Goal: Information Seeking & Learning: Learn about a topic

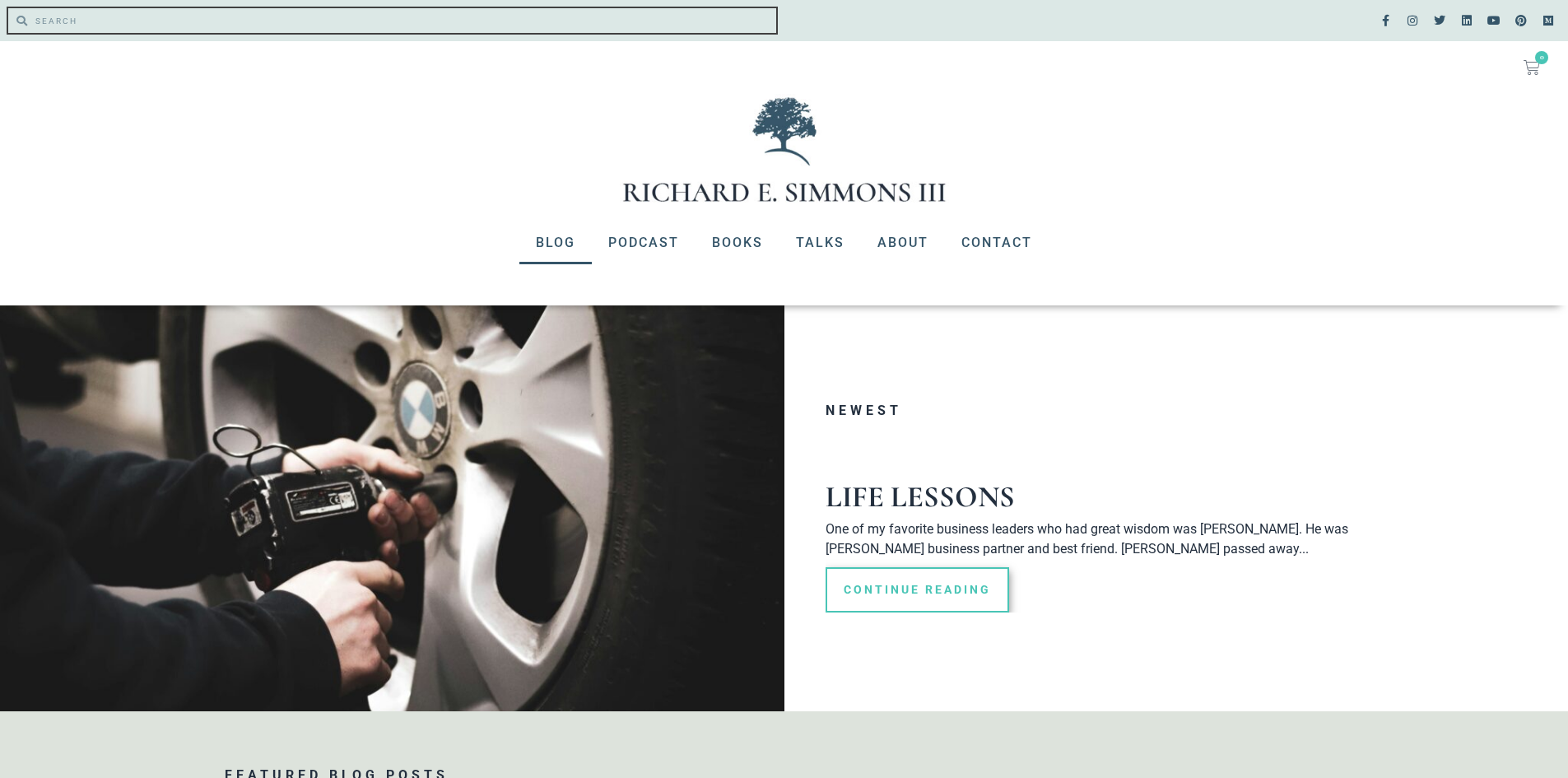
click at [96, 22] on input "Search" at bounding box center [401, 20] width 749 height 25
type input "the true riches"
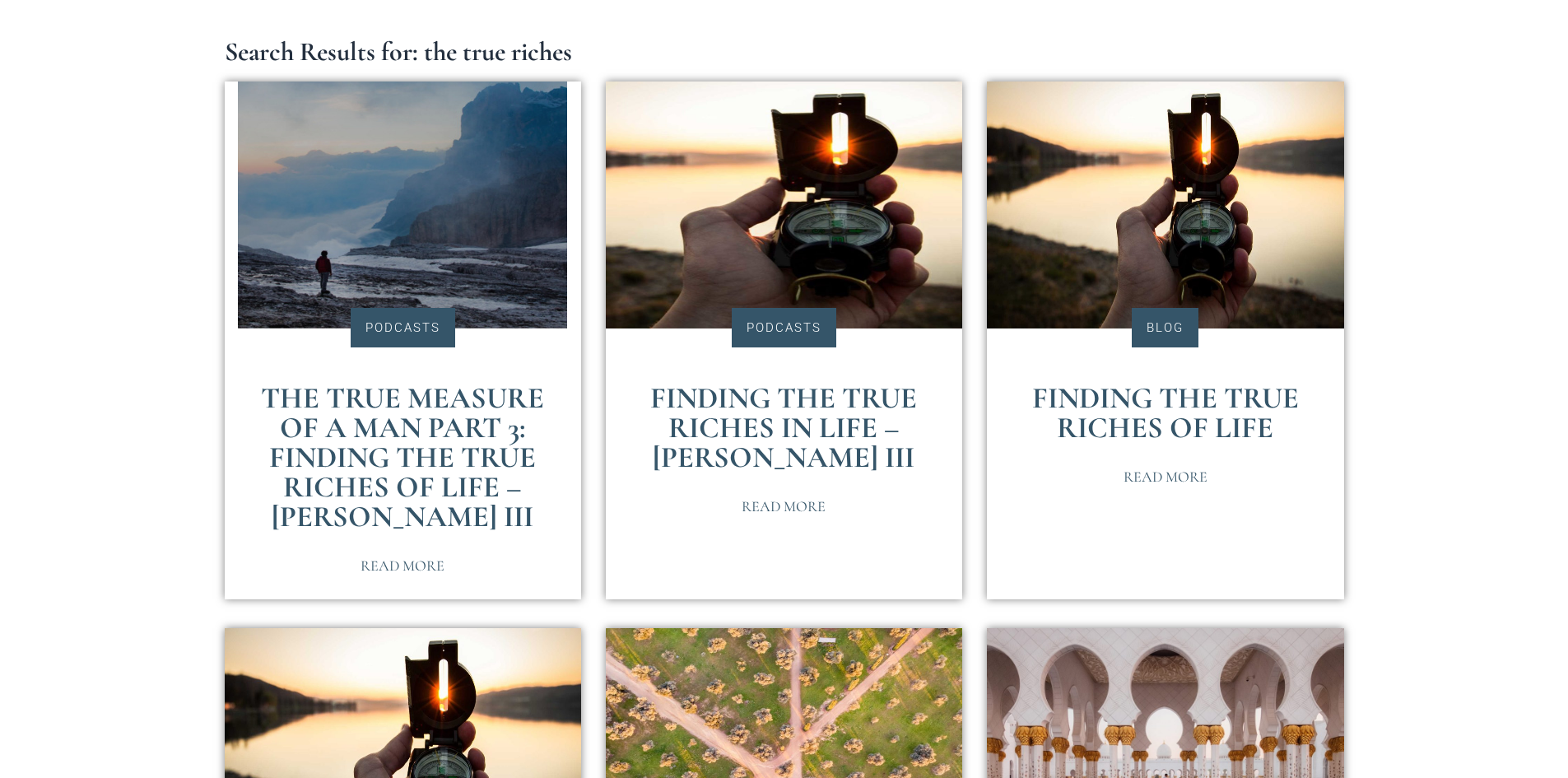
scroll to position [329, 0]
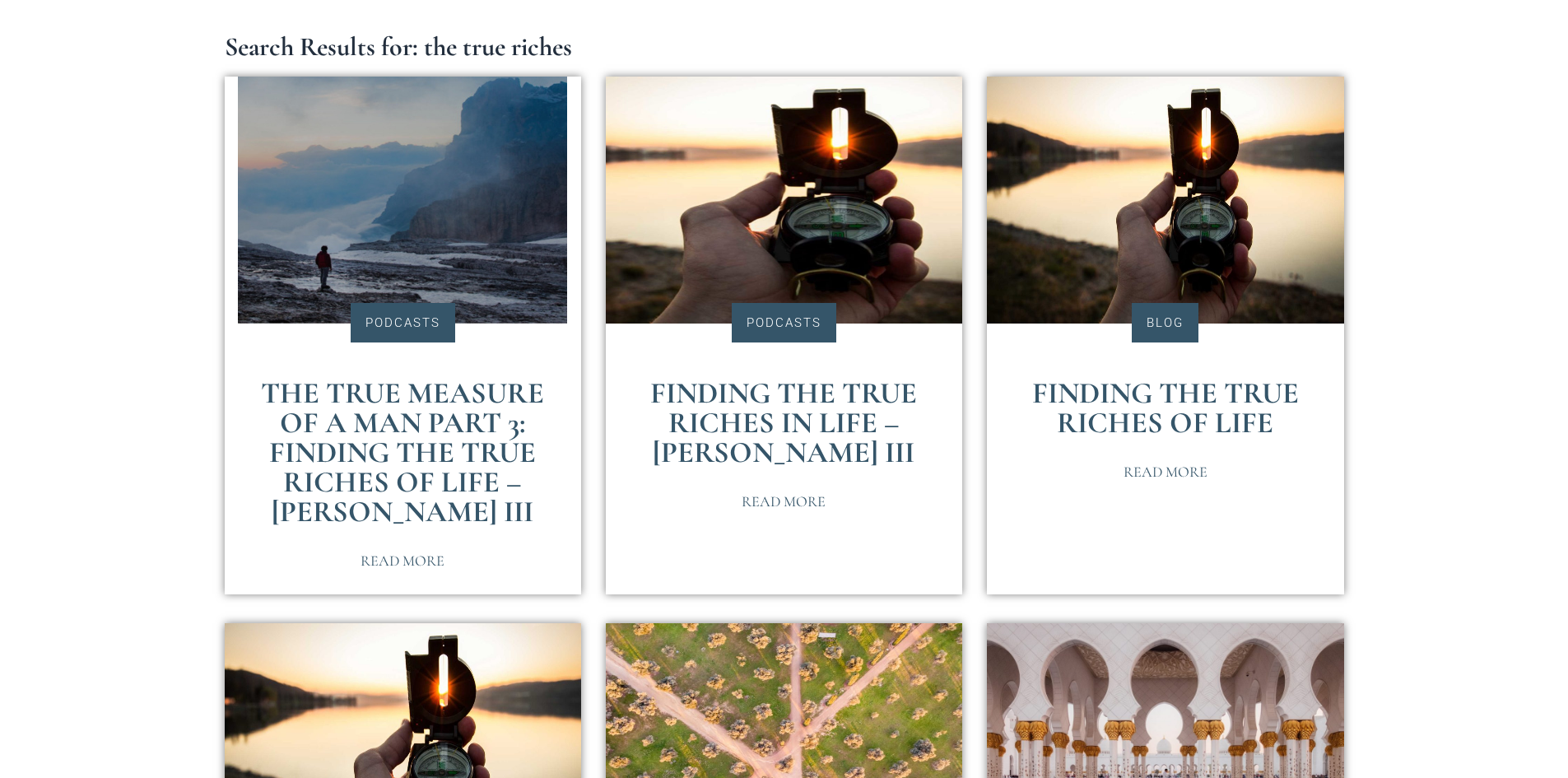
click at [1199, 411] on link "Finding The True Riches of Life" at bounding box center [1166, 408] width 267 height 65
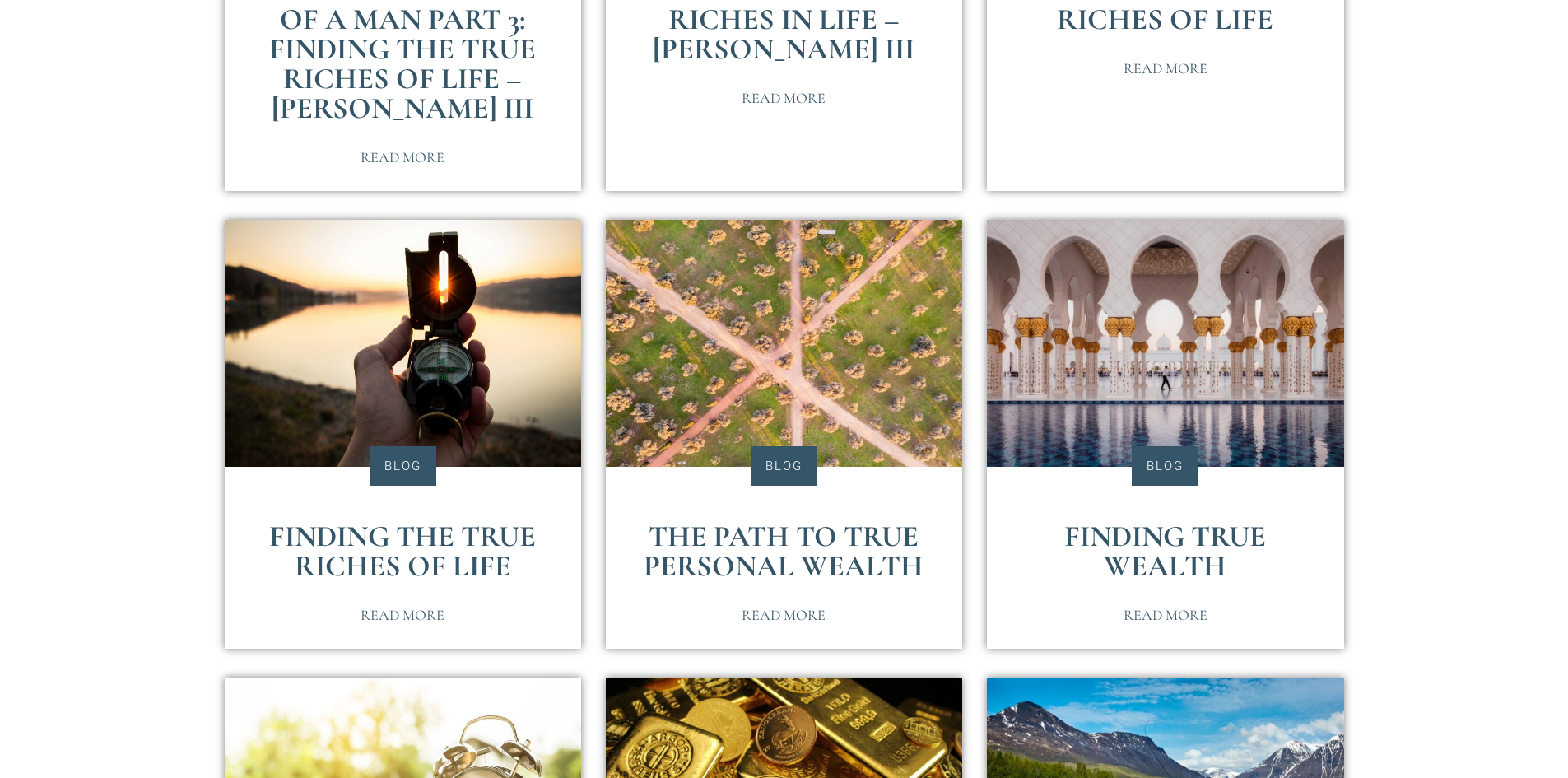
scroll to position [741, 0]
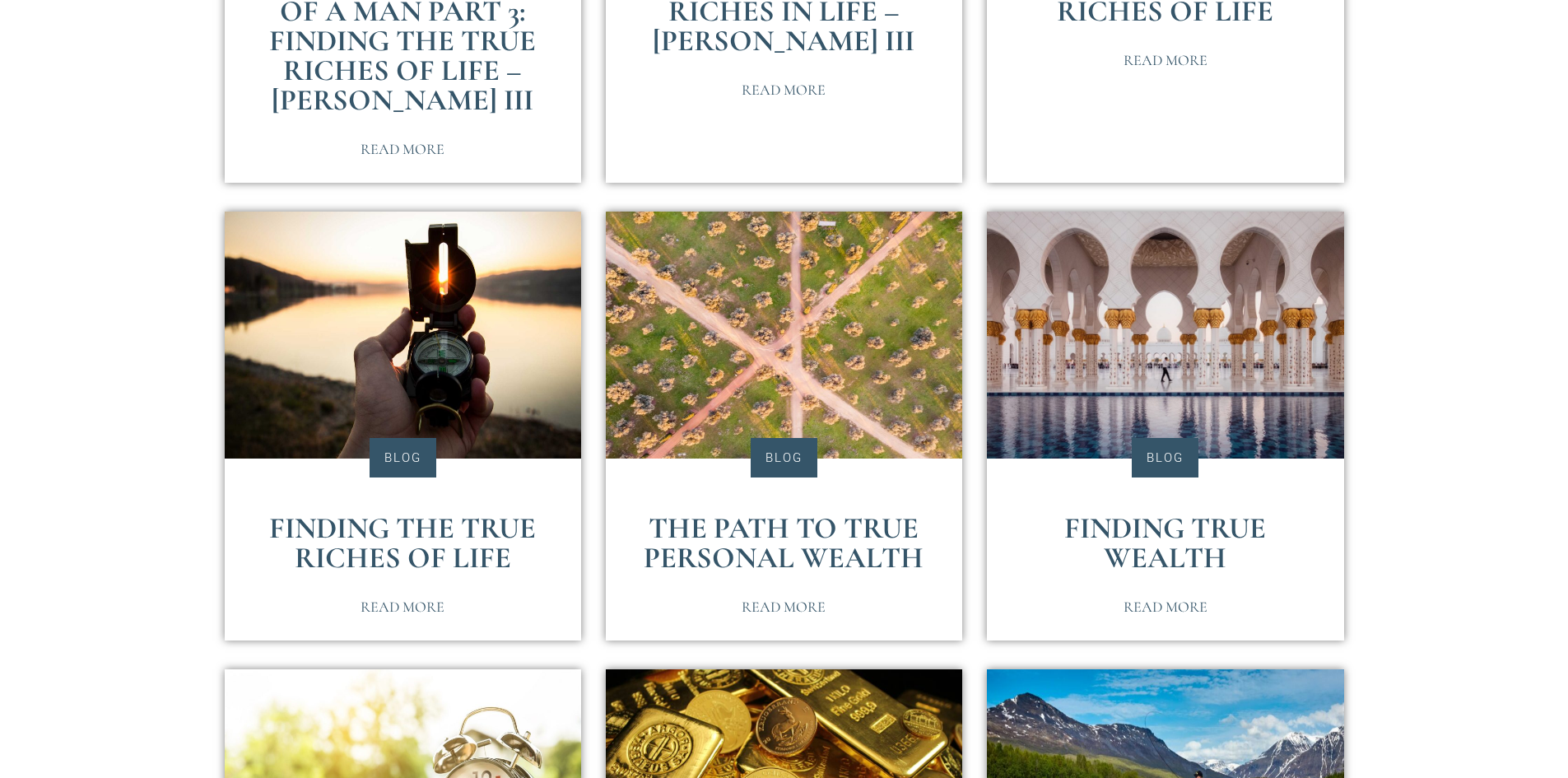
click at [460, 560] on link "Finding The True Riches of Life" at bounding box center [402, 543] width 267 height 65
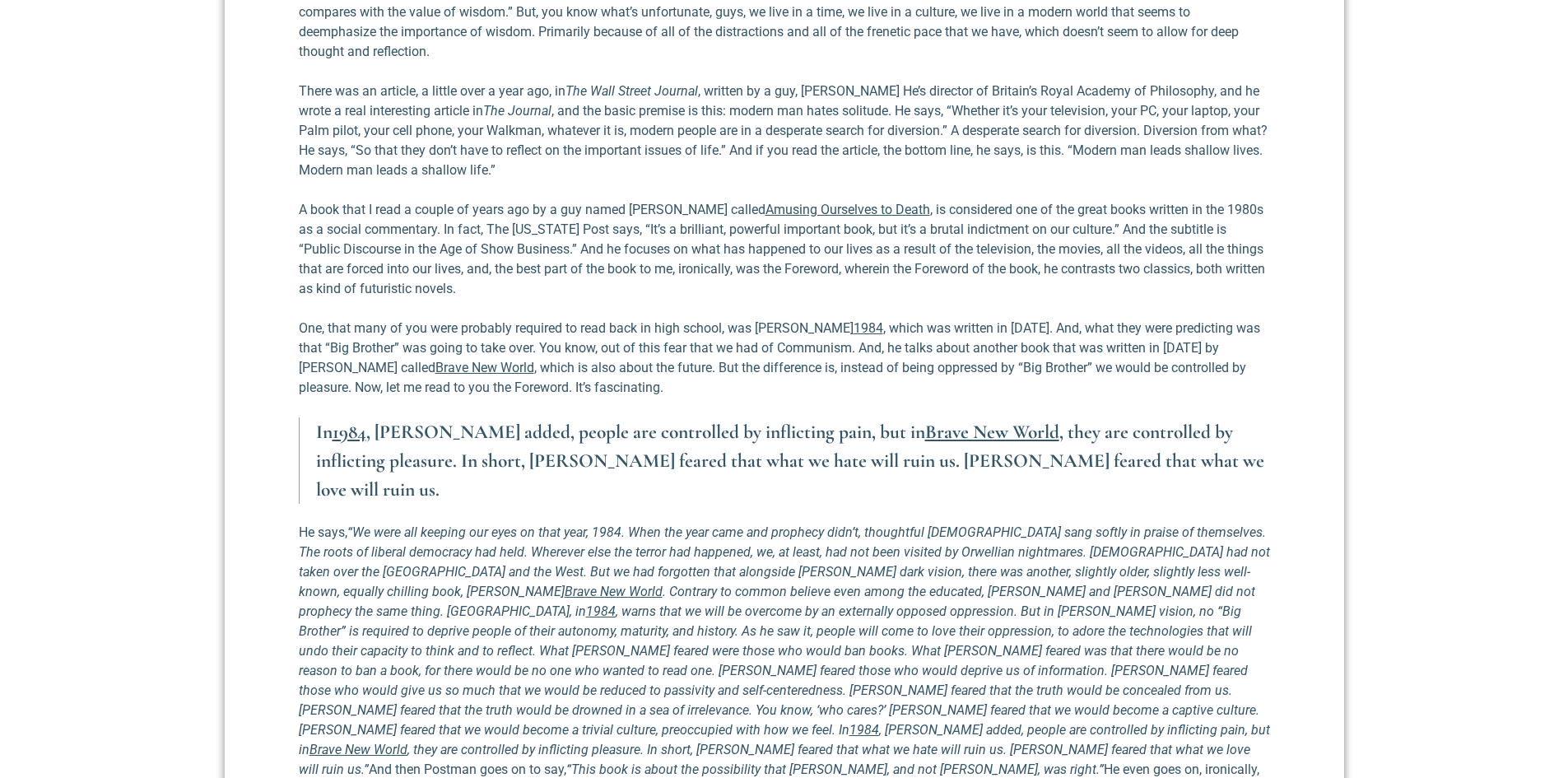
scroll to position [2470, 0]
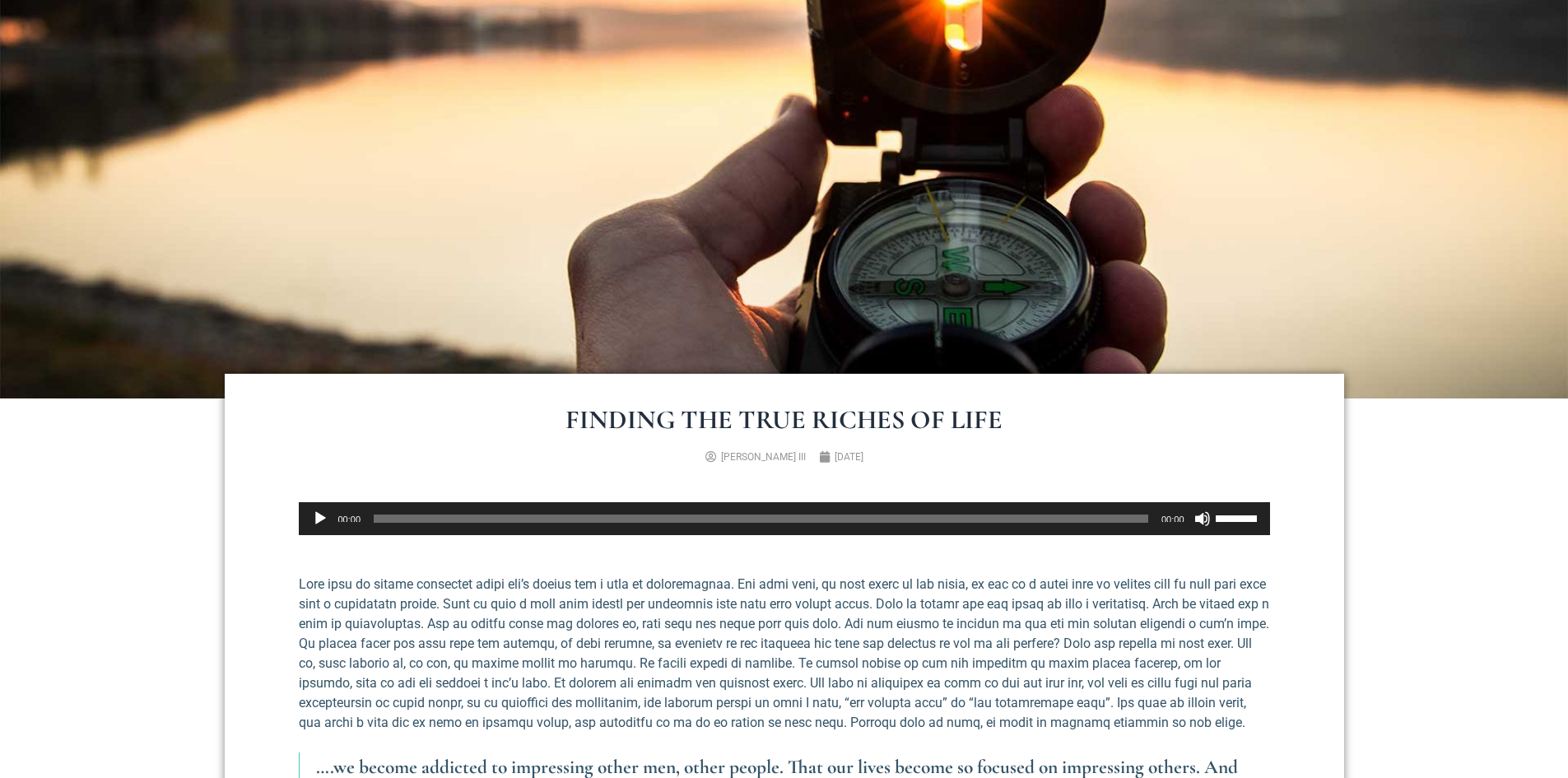
scroll to position [329, 0]
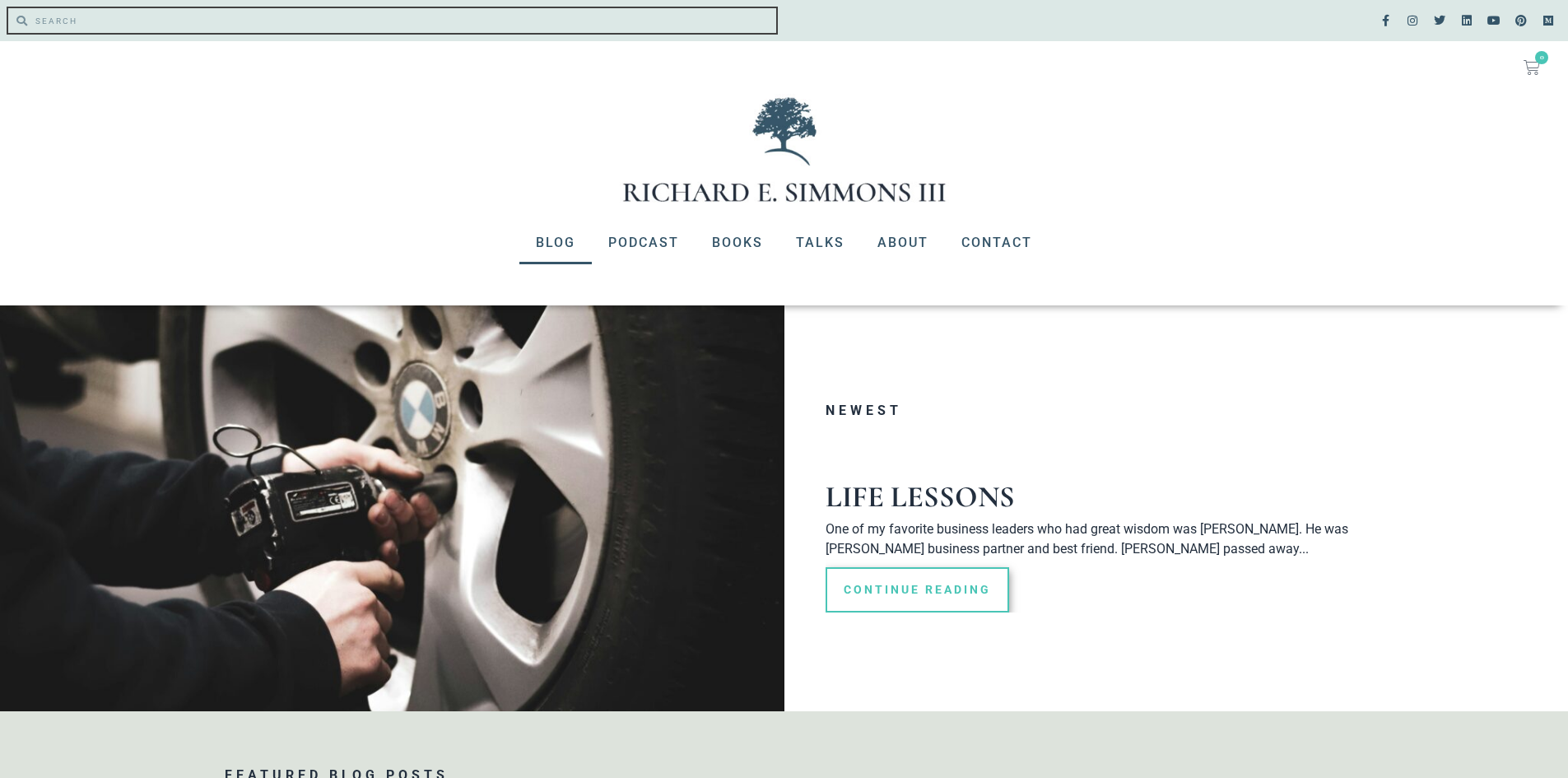
click at [171, 22] on input "Search" at bounding box center [401, 20] width 749 height 25
click at [125, 18] on input "the true richs" at bounding box center [401, 20] width 749 height 25
type input "the true richs of life"
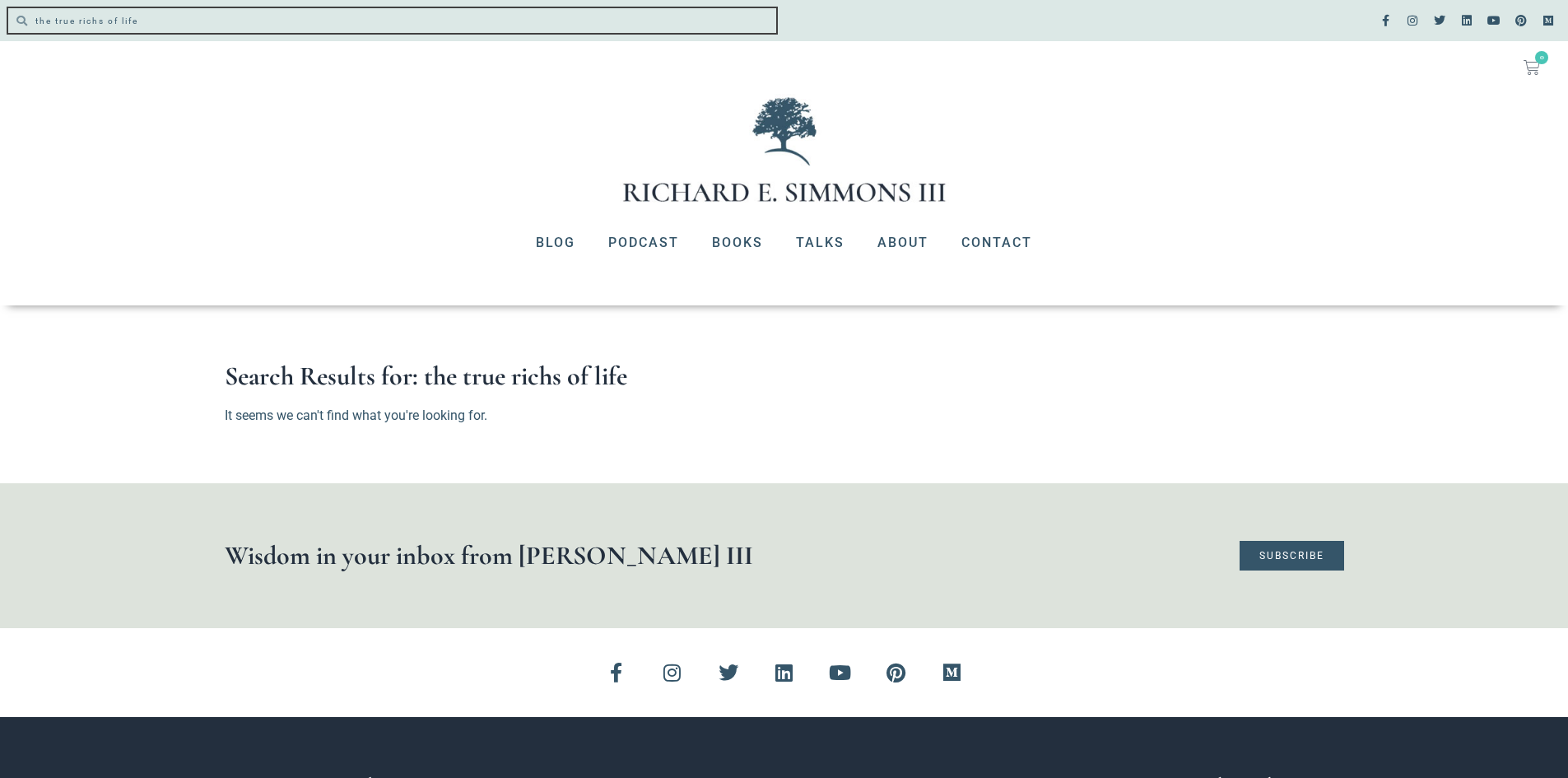
click at [190, 24] on input "the true richs of life" at bounding box center [401, 20] width 749 height 25
type input "the true riches"
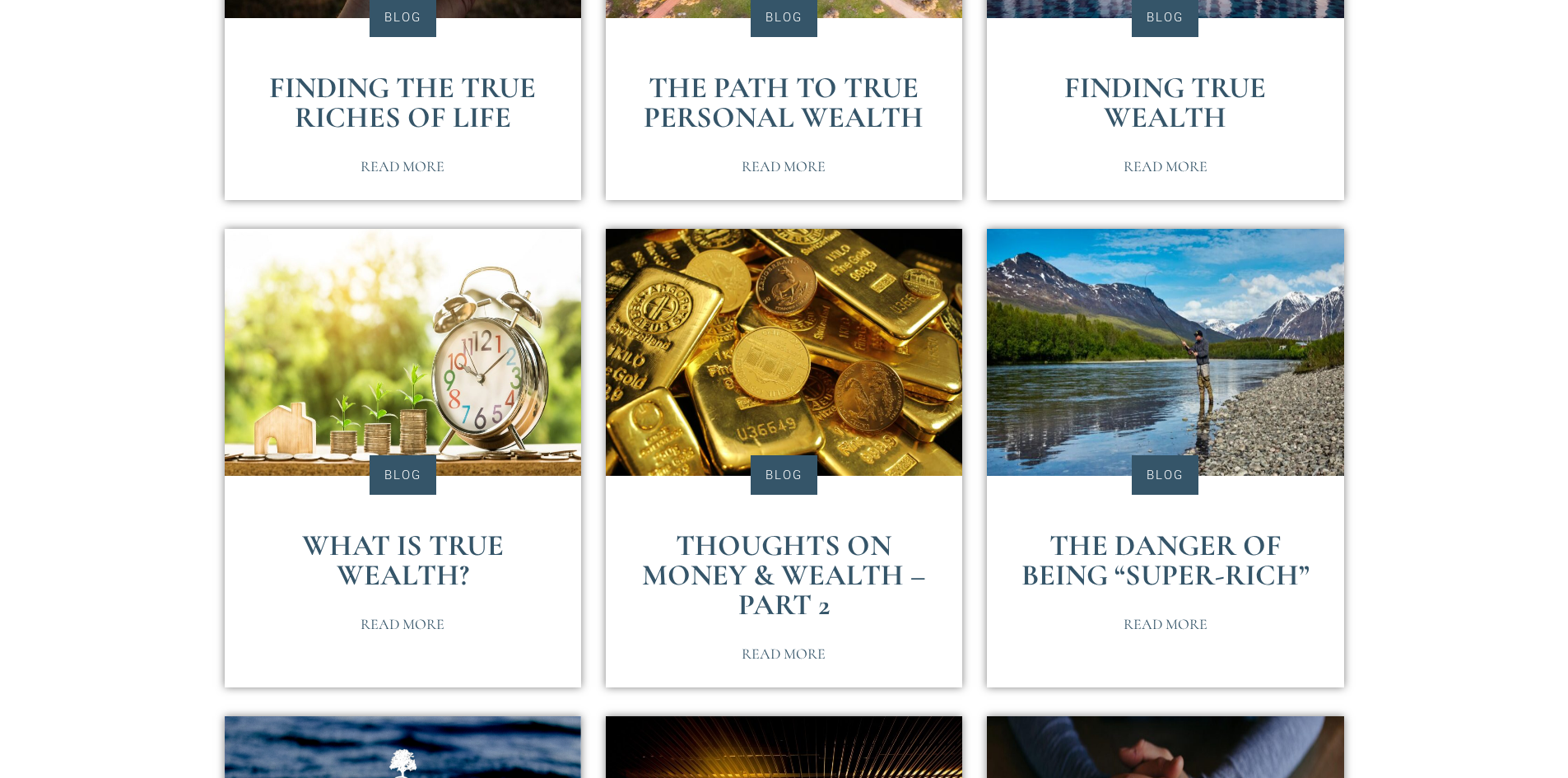
scroll to position [1153, 0]
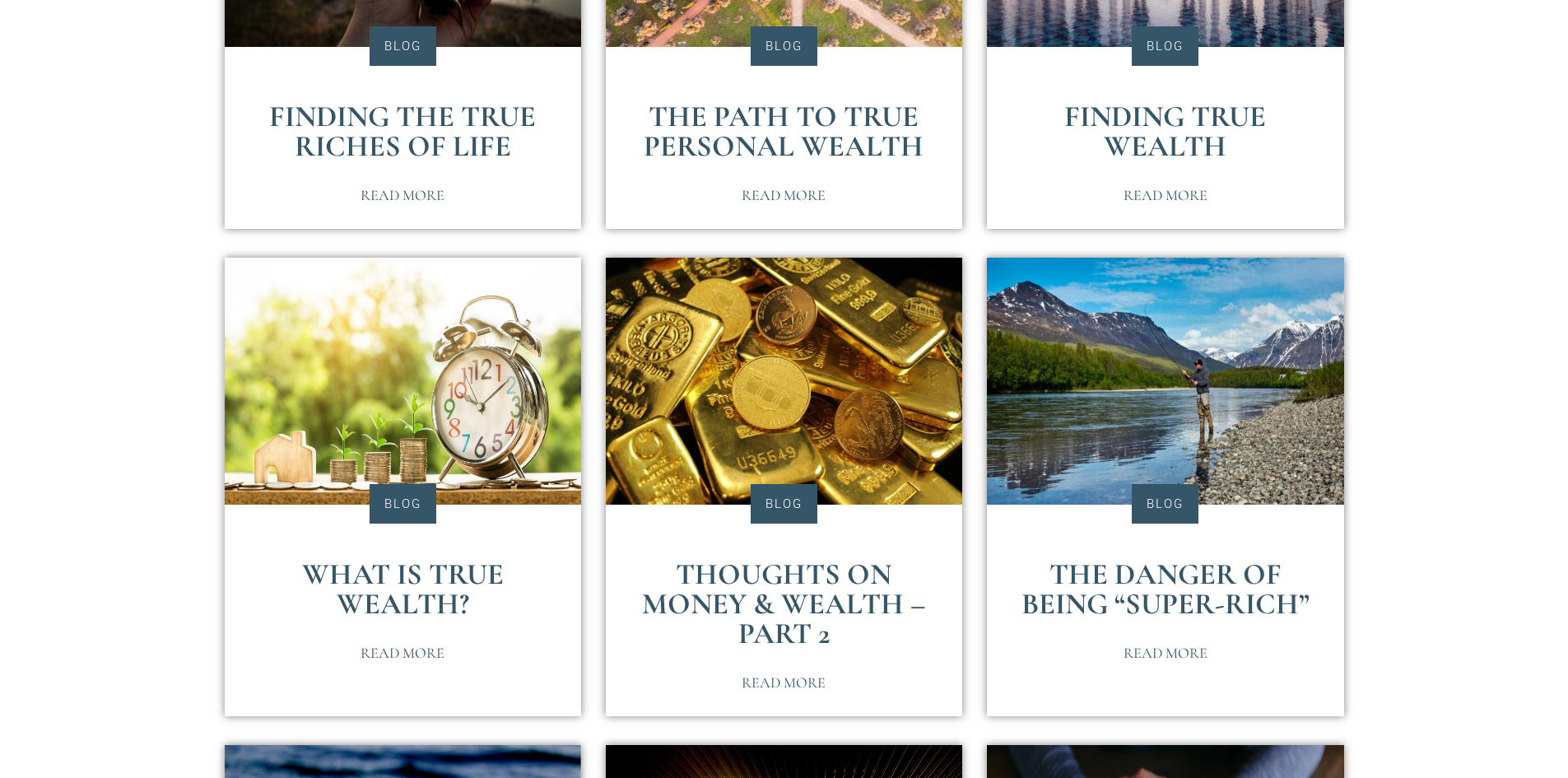
click at [1216, 142] on link "Finding True Wealth" at bounding box center [1165, 131] width 202 height 65
click at [436, 619] on link "What is True Wealth?" at bounding box center [403, 589] width 202 height 65
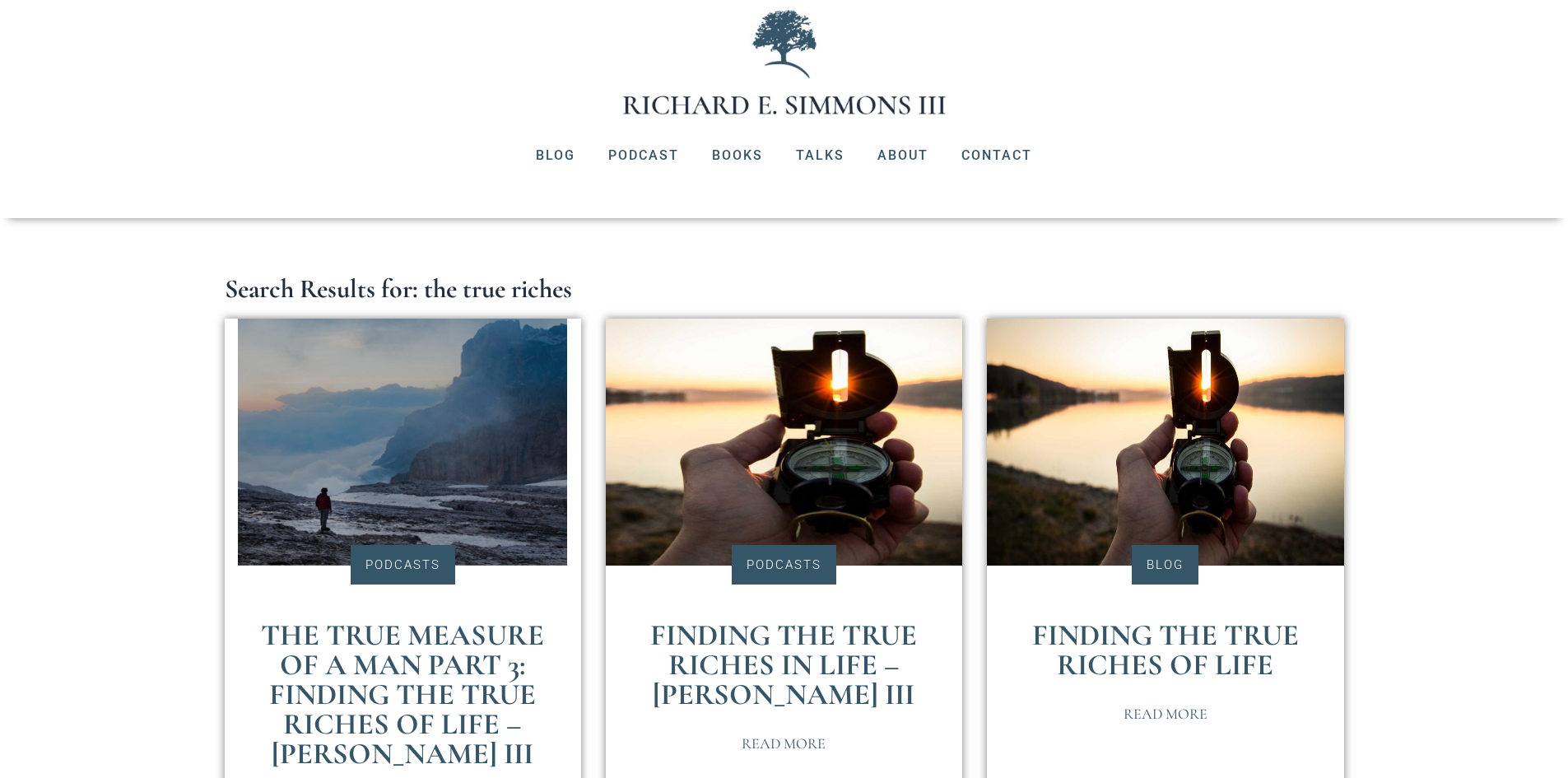
scroll to position [0, 0]
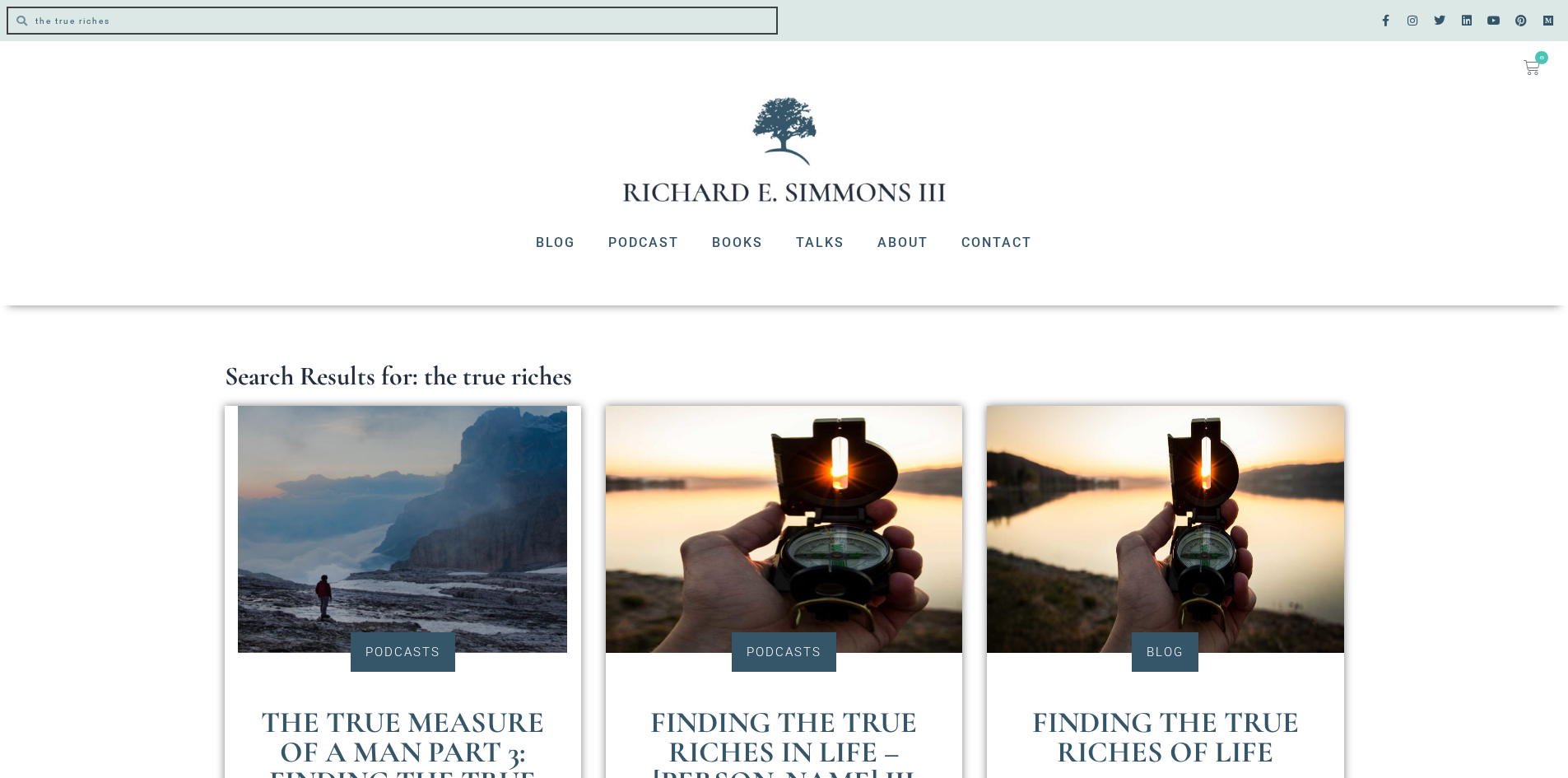
click at [157, 27] on input "the true riches" at bounding box center [401, 20] width 749 height 25
type input "t"
type input "Titanic"
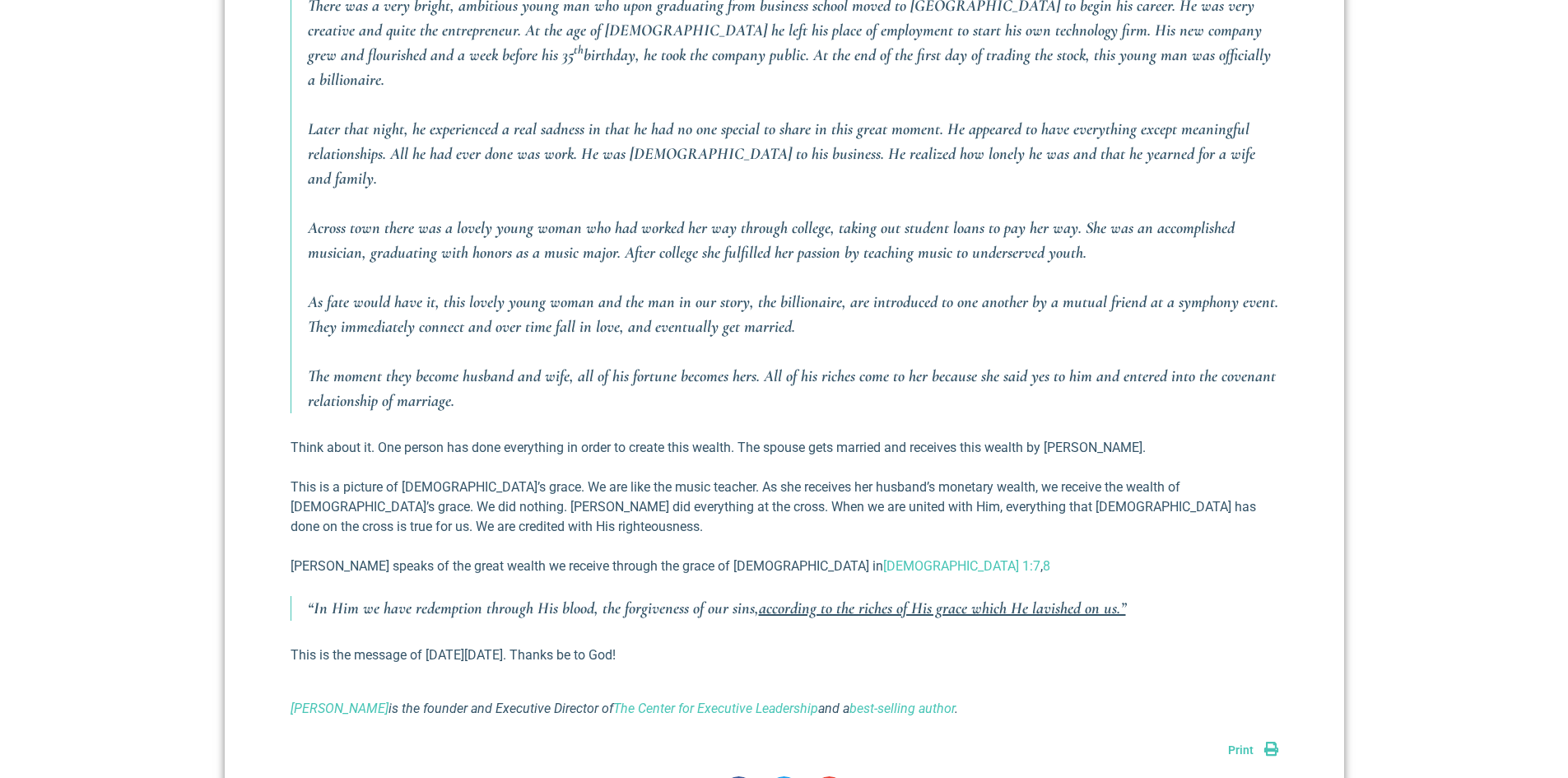
scroll to position [1482, 0]
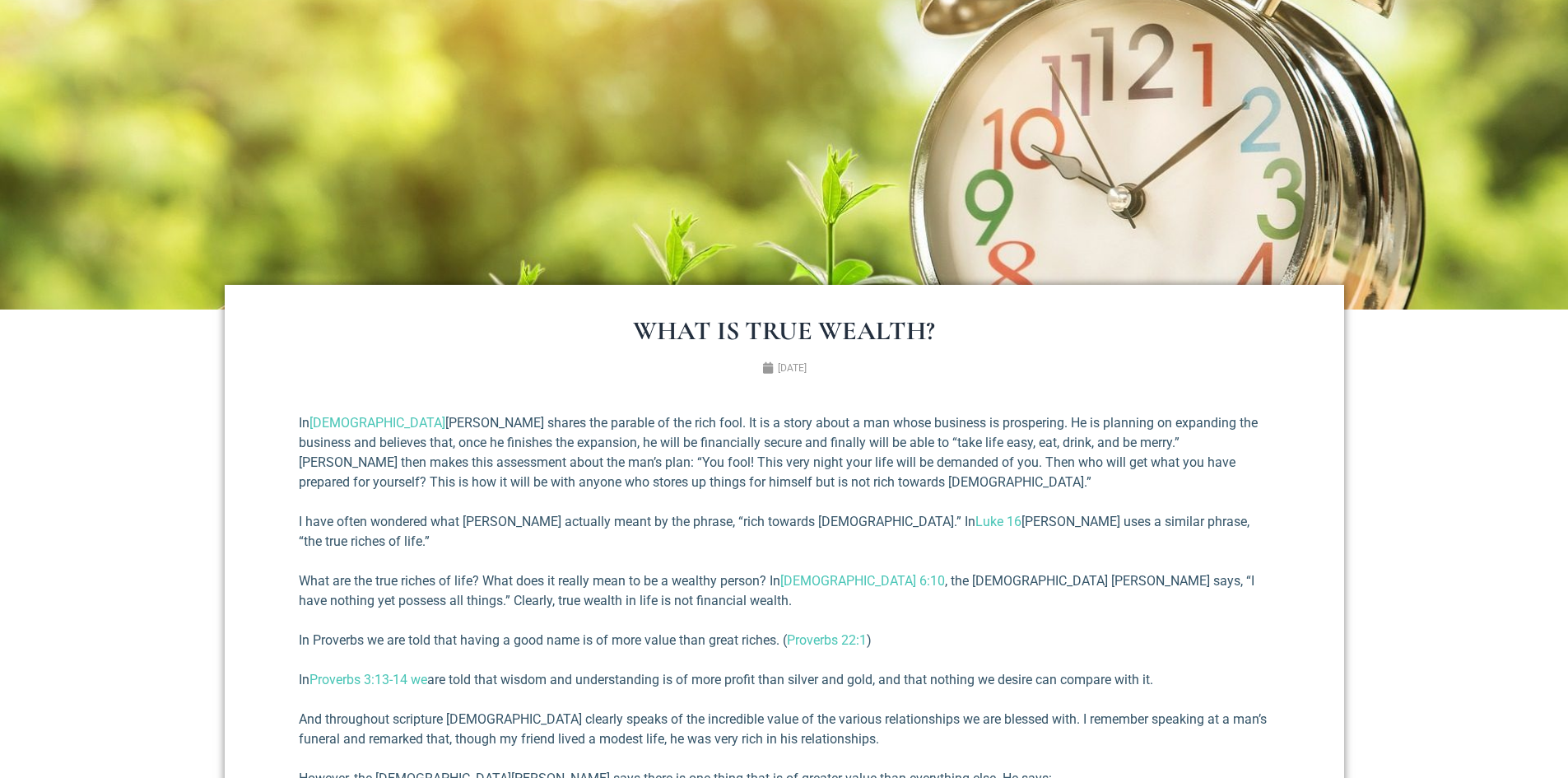
scroll to position [329, 0]
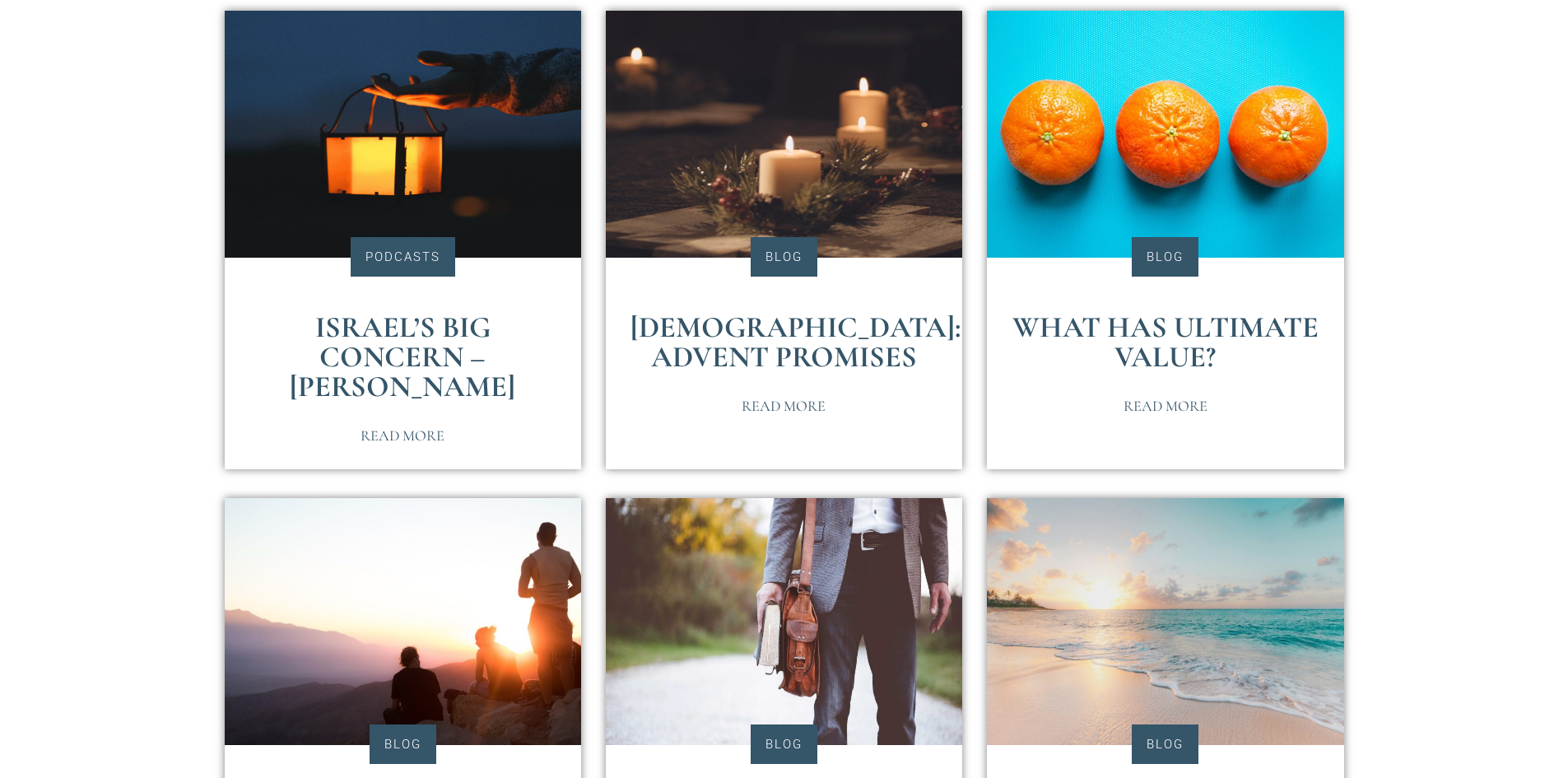
scroll to position [411, 0]
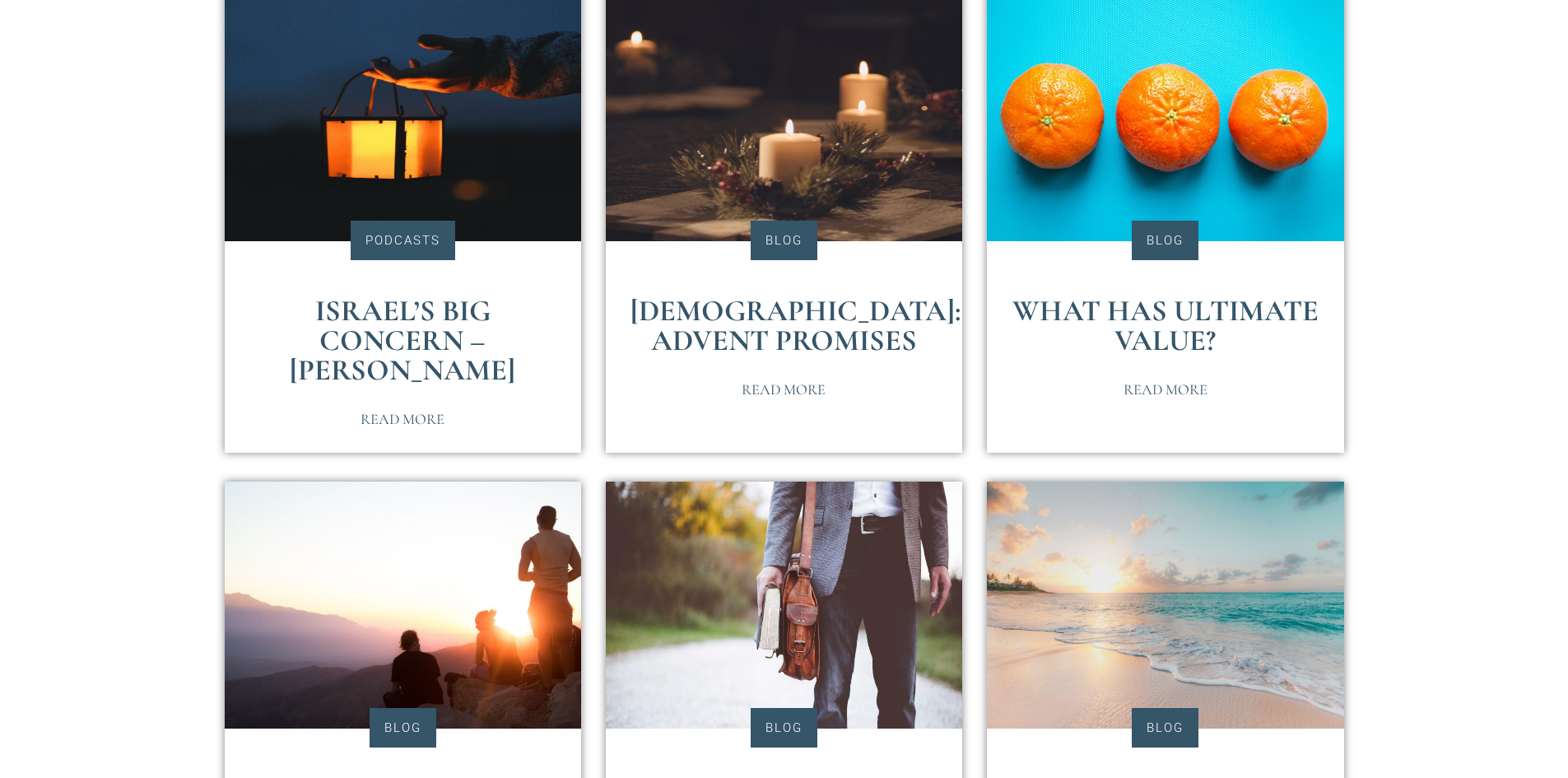
click at [1175, 320] on link "What Has Ultimate Value?" at bounding box center [1166, 326] width 306 height 65
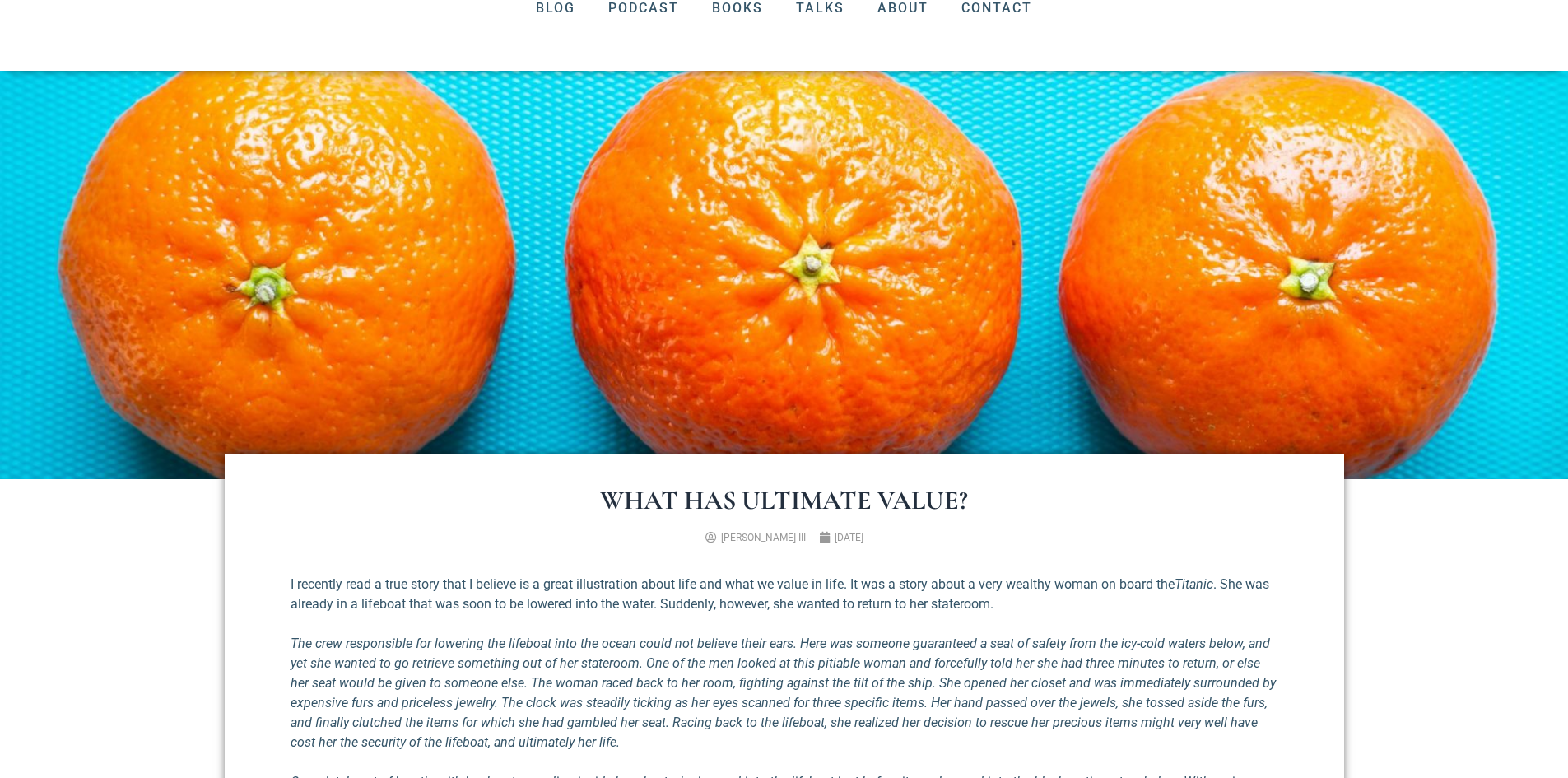
scroll to position [82, 0]
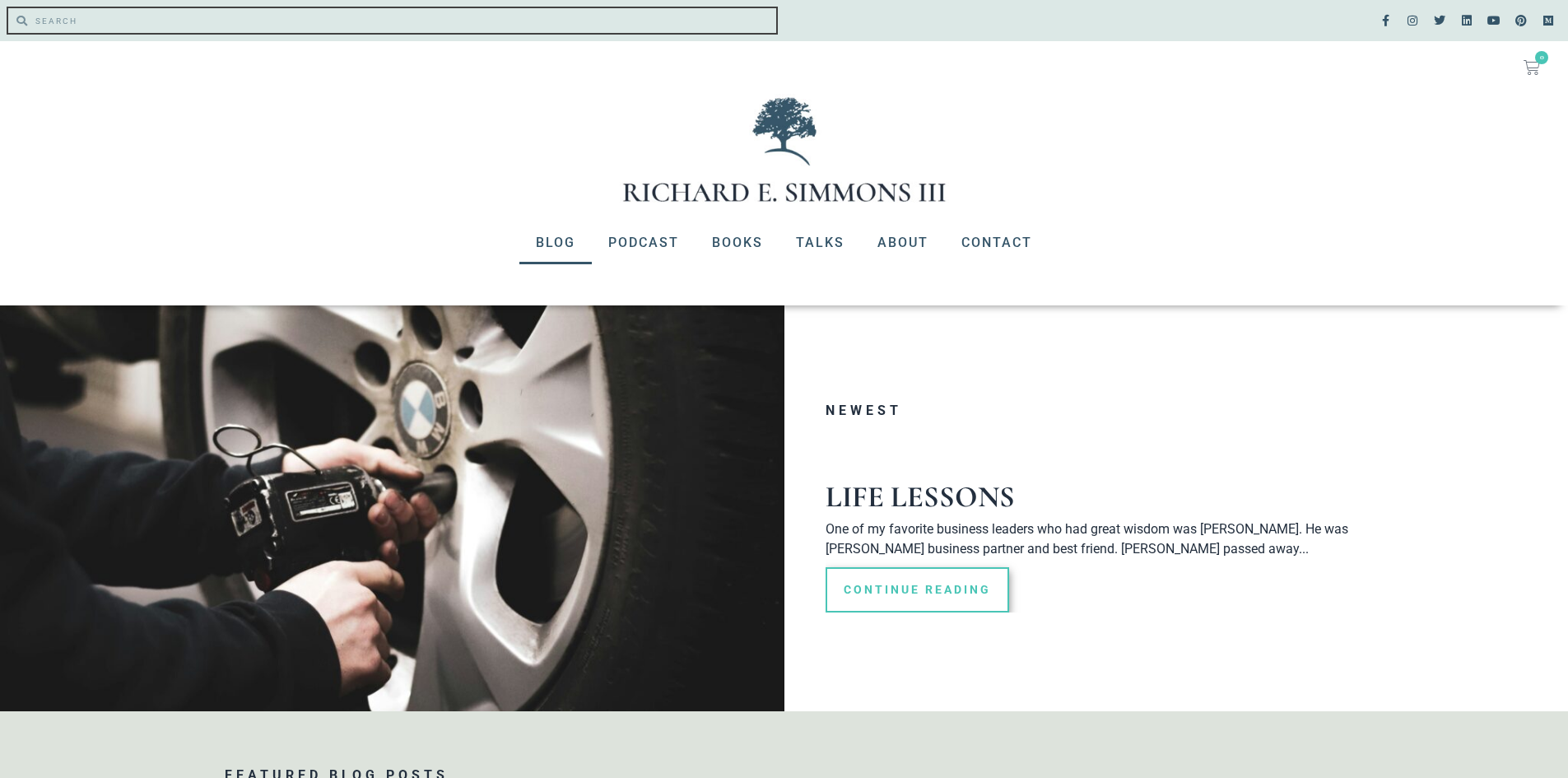
click at [130, 24] on input "Search" at bounding box center [401, 20] width 749 height 25
type input "nuggets of wisdom"
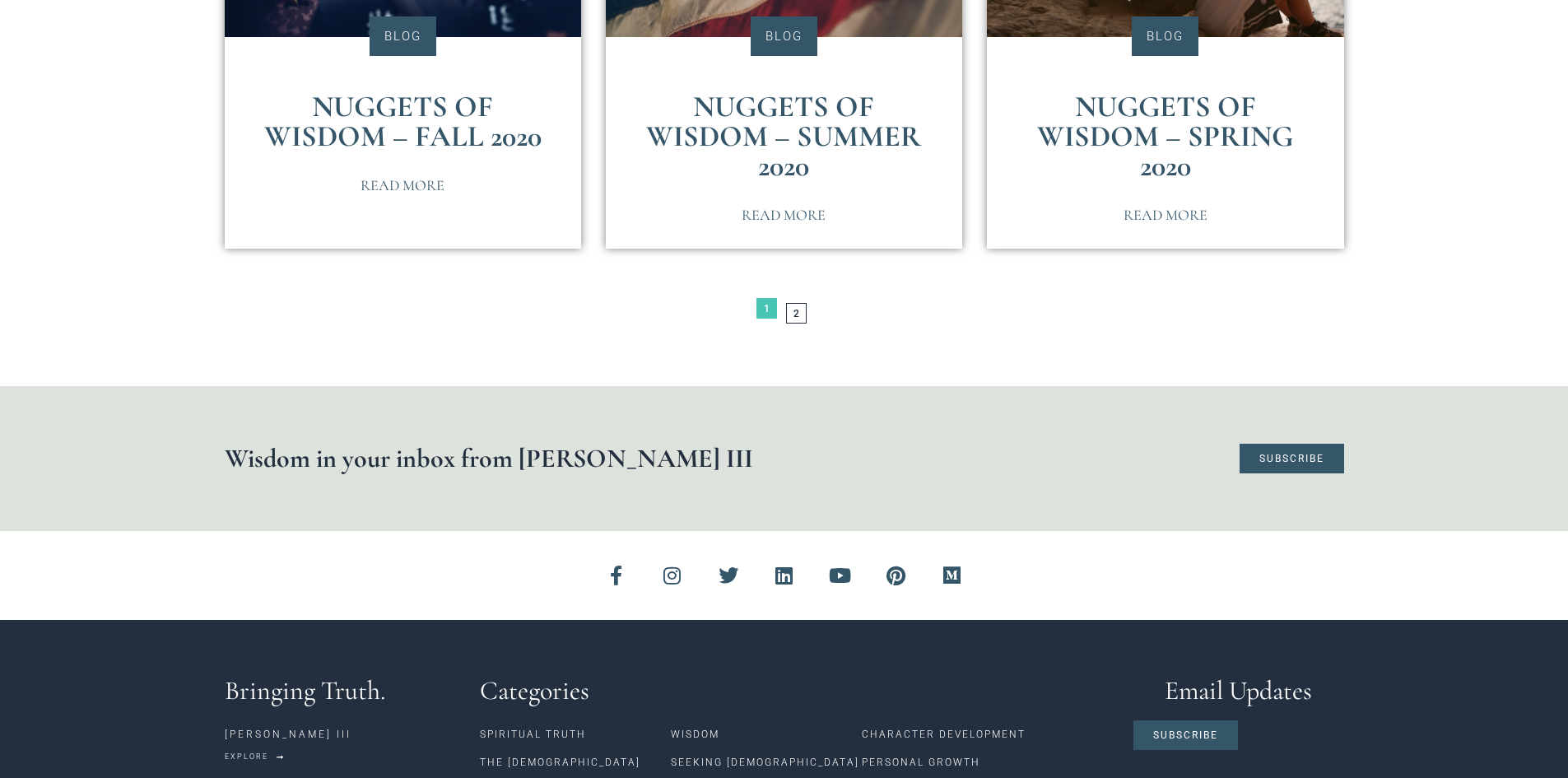
scroll to position [3376, 0]
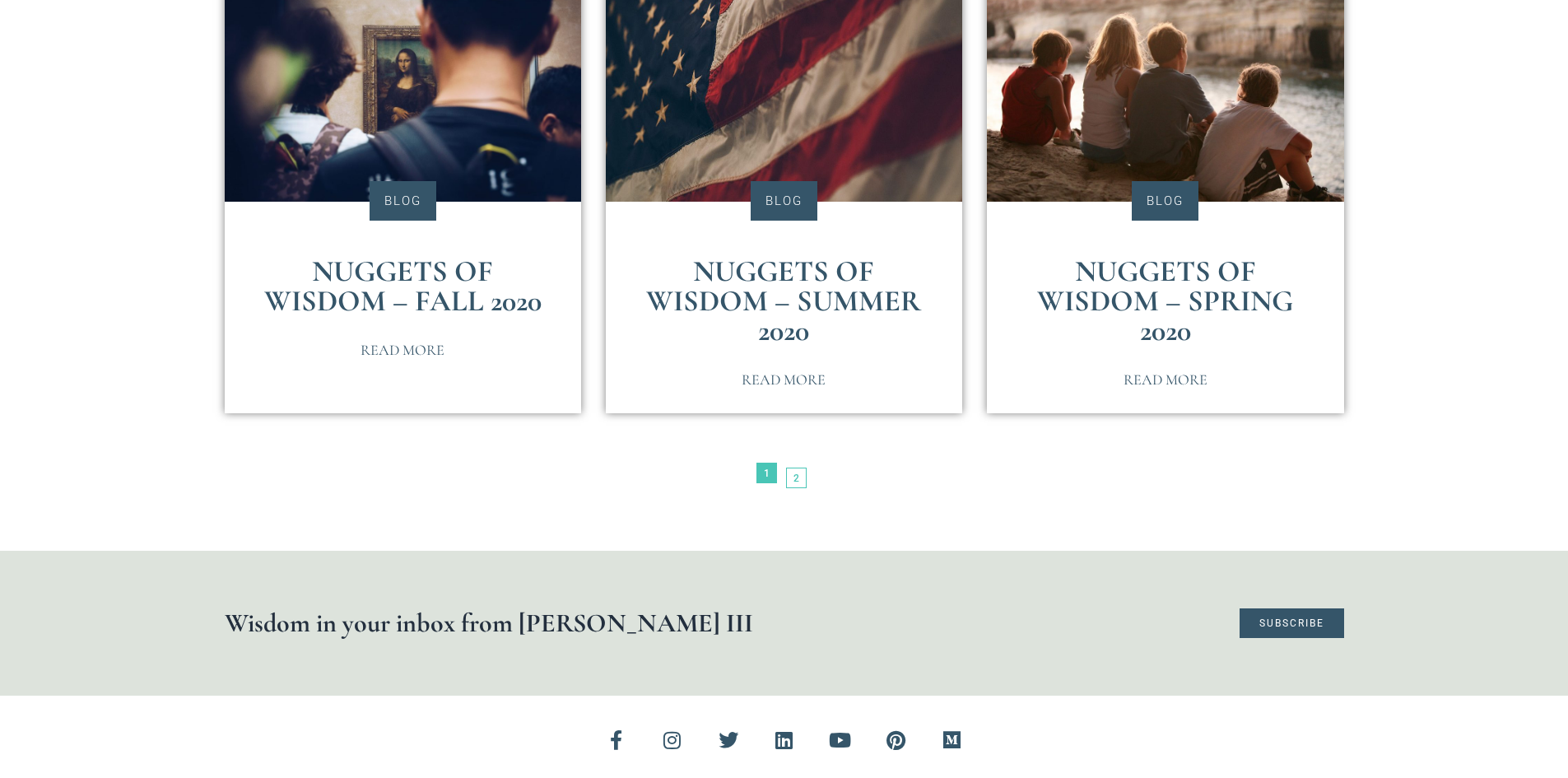
click at [795, 473] on link "Page 2" at bounding box center [795, 477] width 21 height 21
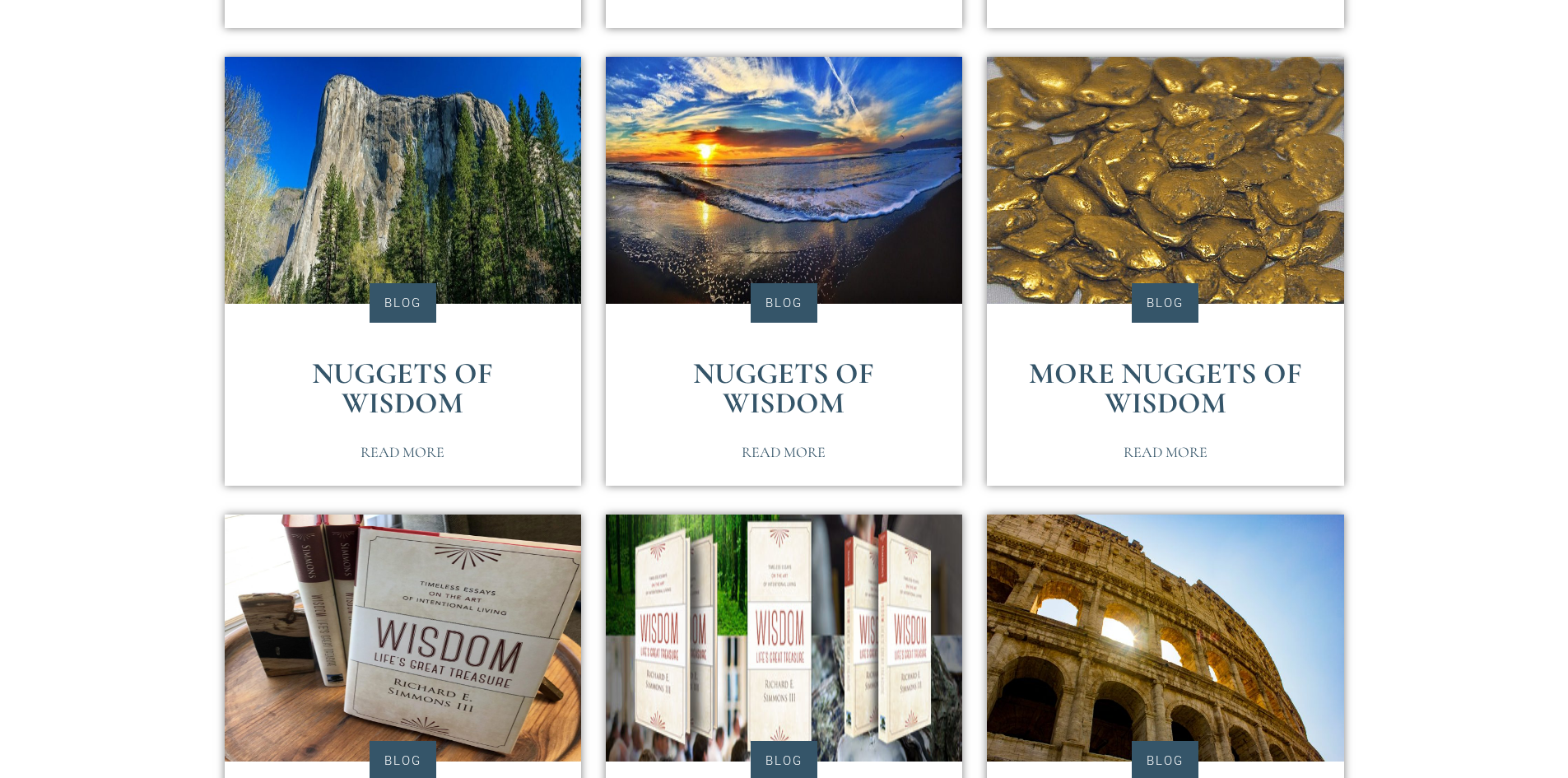
scroll to position [823, 0]
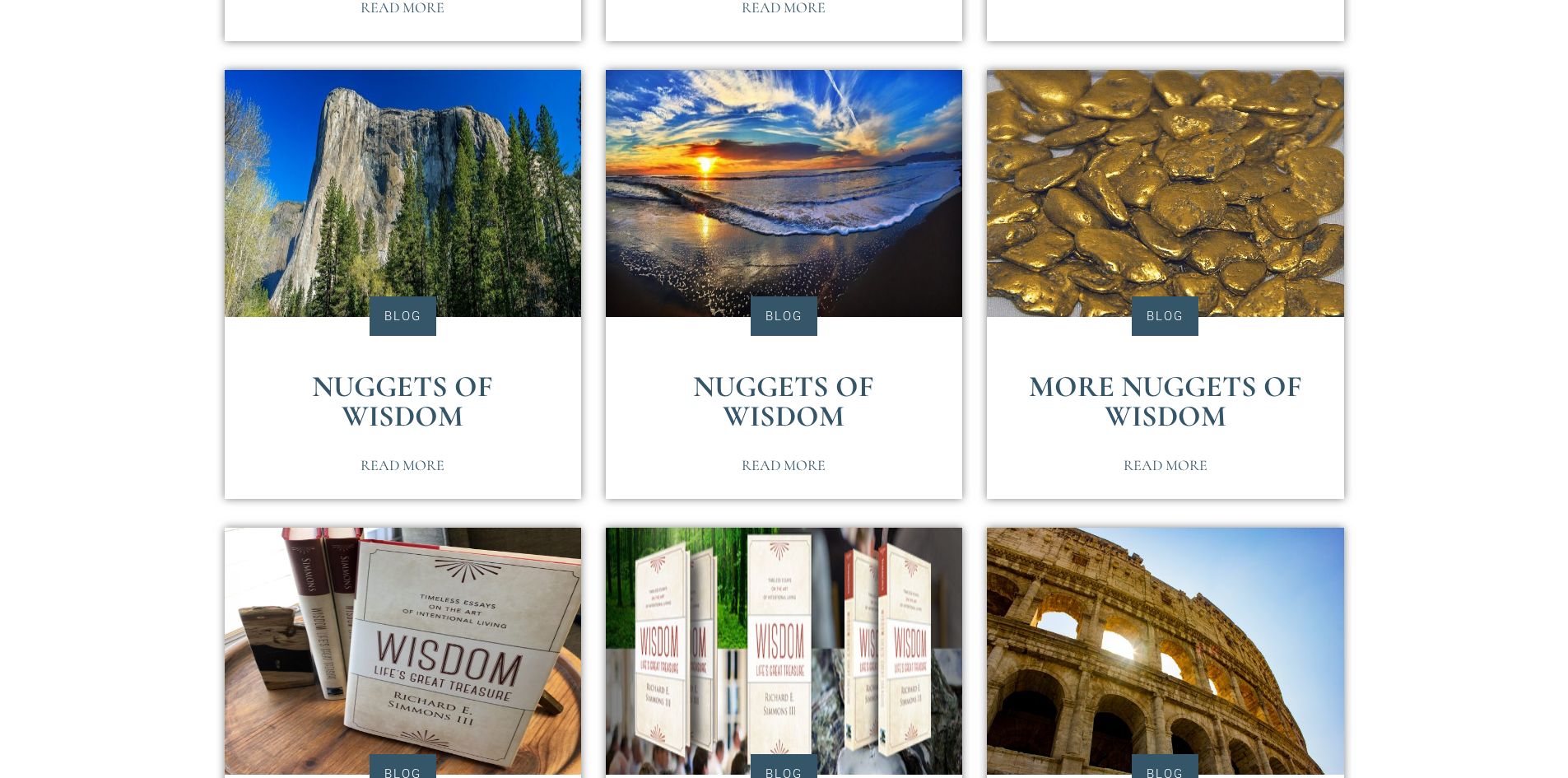
click at [401, 384] on link "Nuggets of Wisdom" at bounding box center [402, 401] width 181 height 65
